Goal: Check status

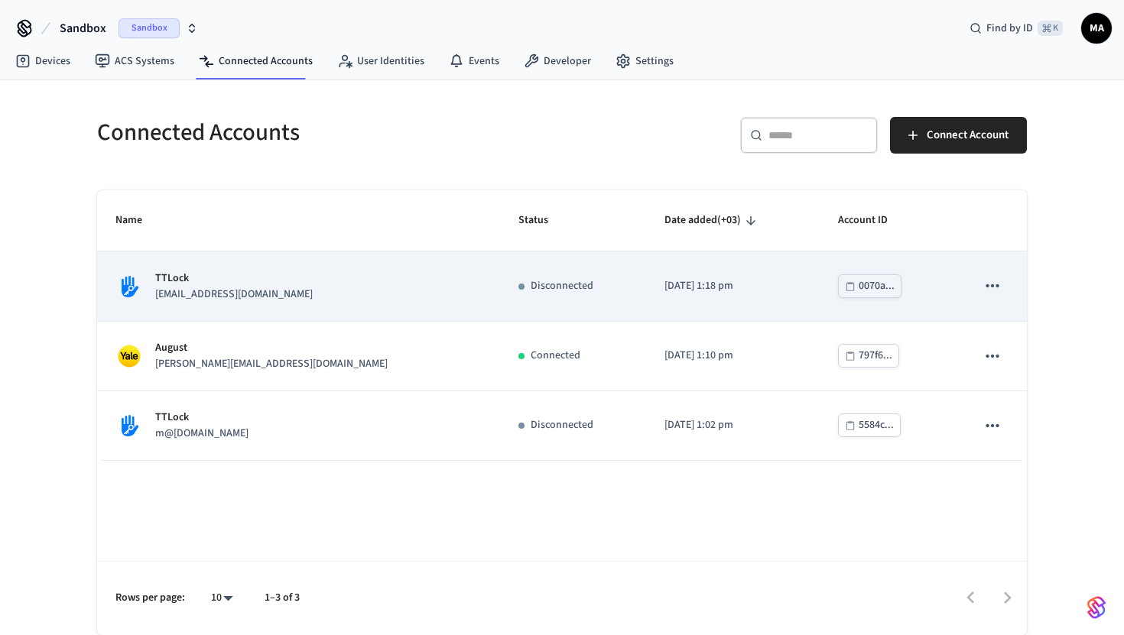
click at [689, 300] on td "[DATE] 1:18 pm" at bounding box center [733, 286] width 174 height 70
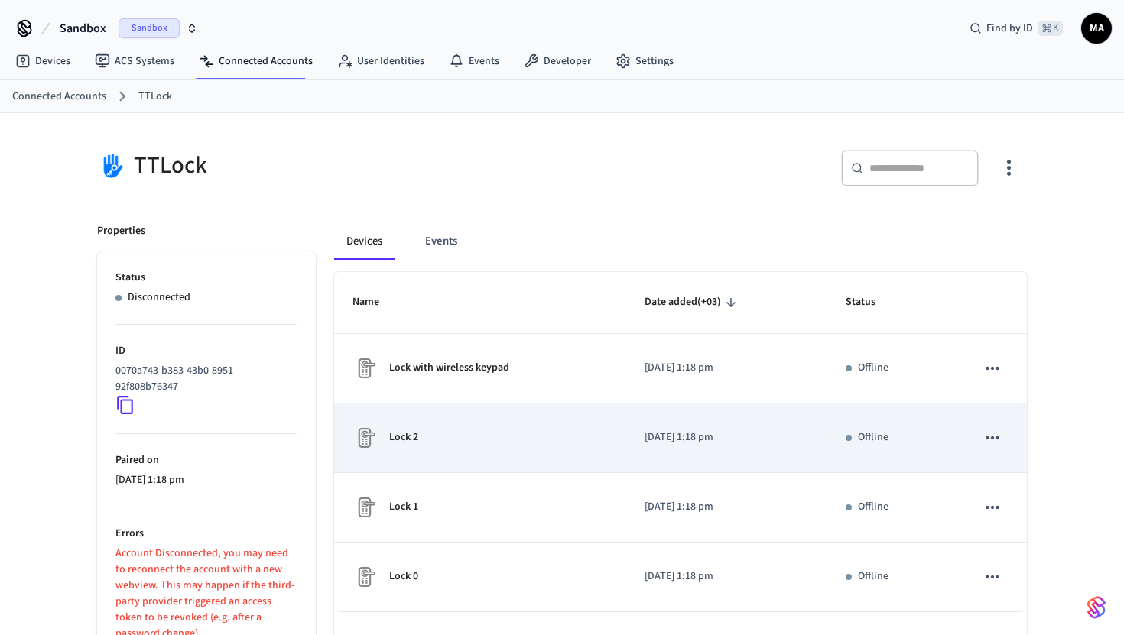
scroll to position [82, 0]
